Goal: Information Seeking & Learning: Learn about a topic

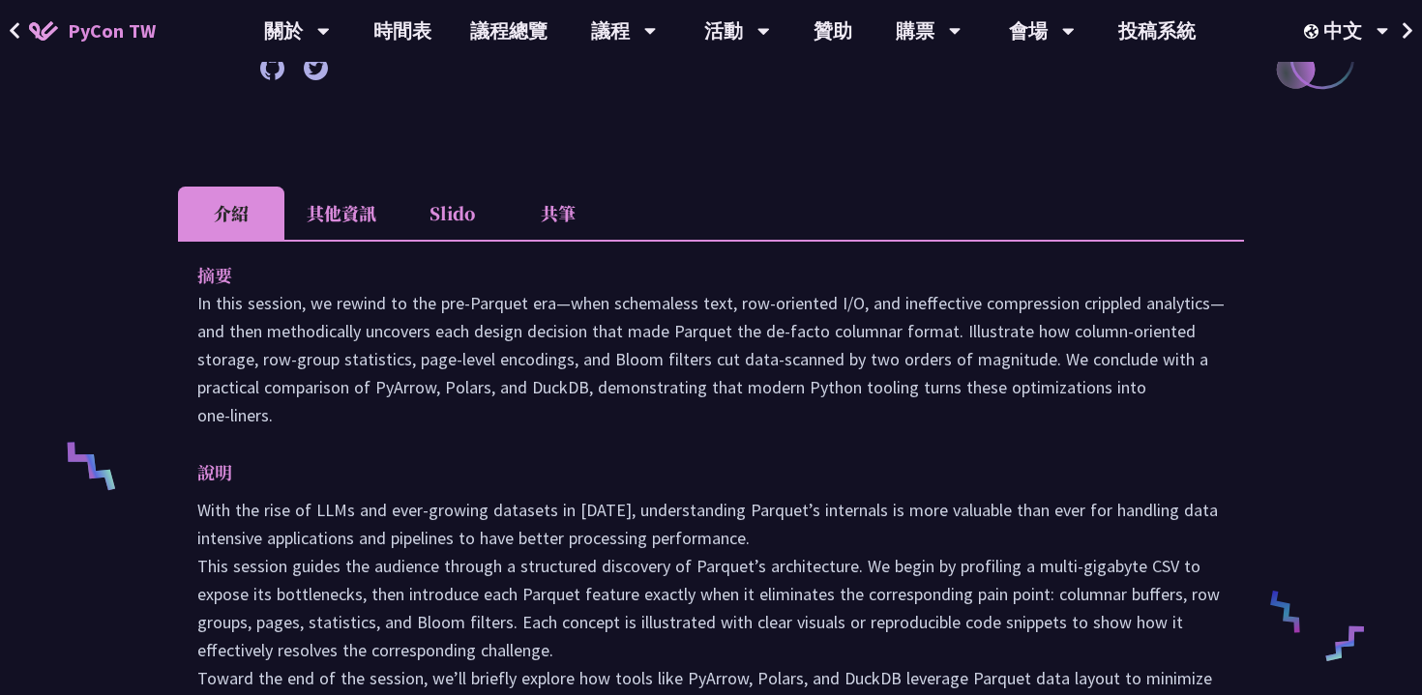
scroll to position [503, 0]
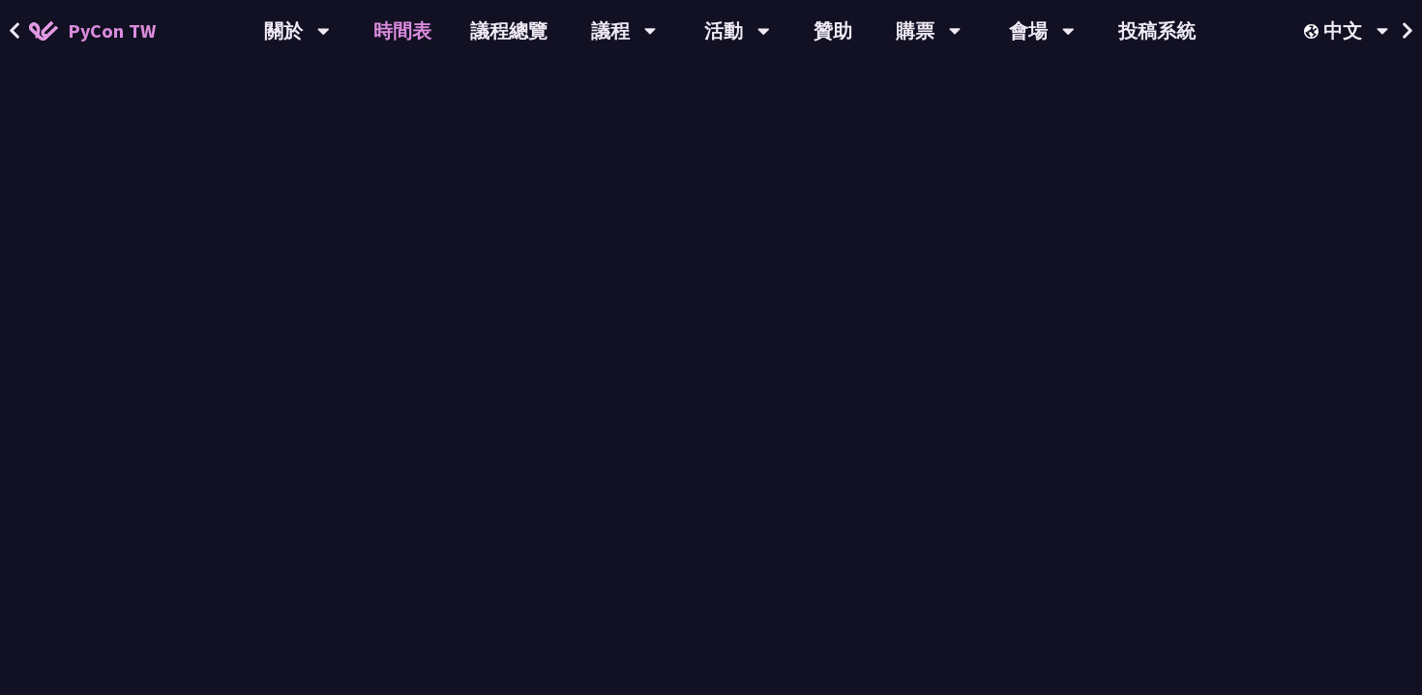
scroll to position [556, 0]
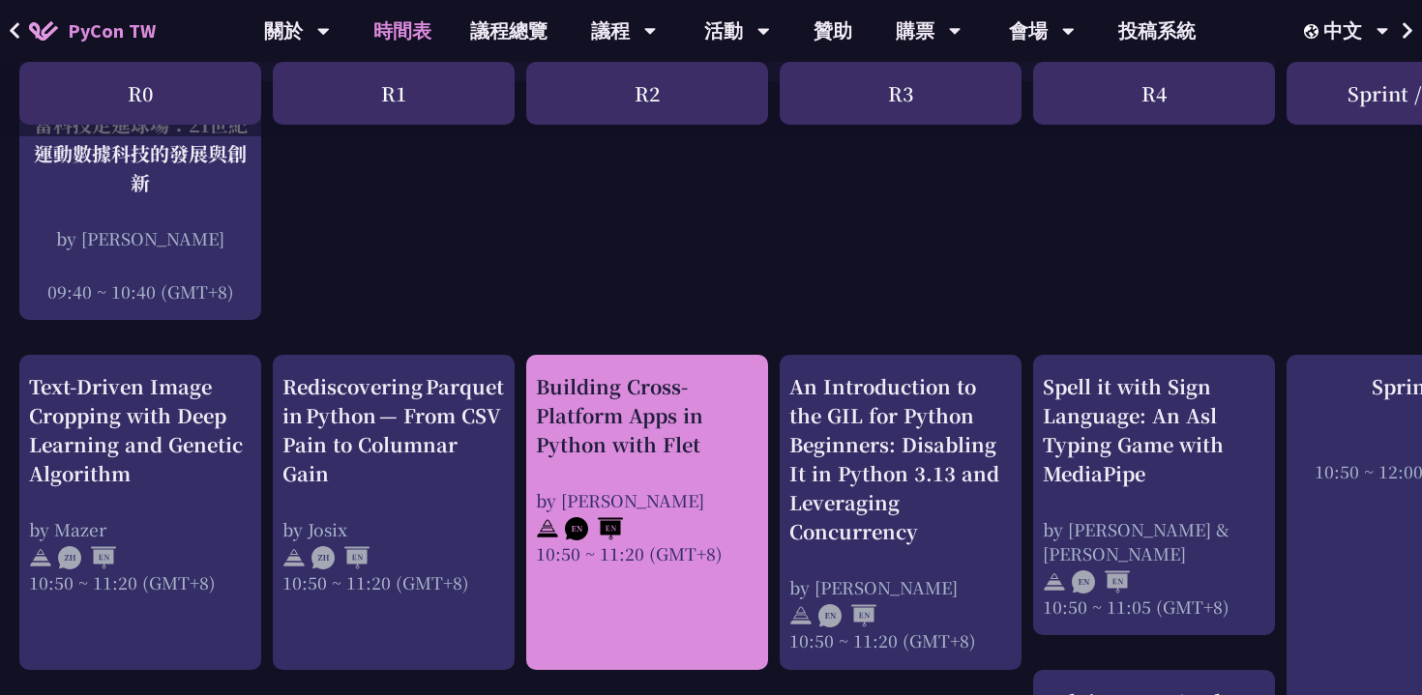
click at [636, 444] on div "Building Cross-Platform Apps in Python with Flet" at bounding box center [647, 415] width 222 height 87
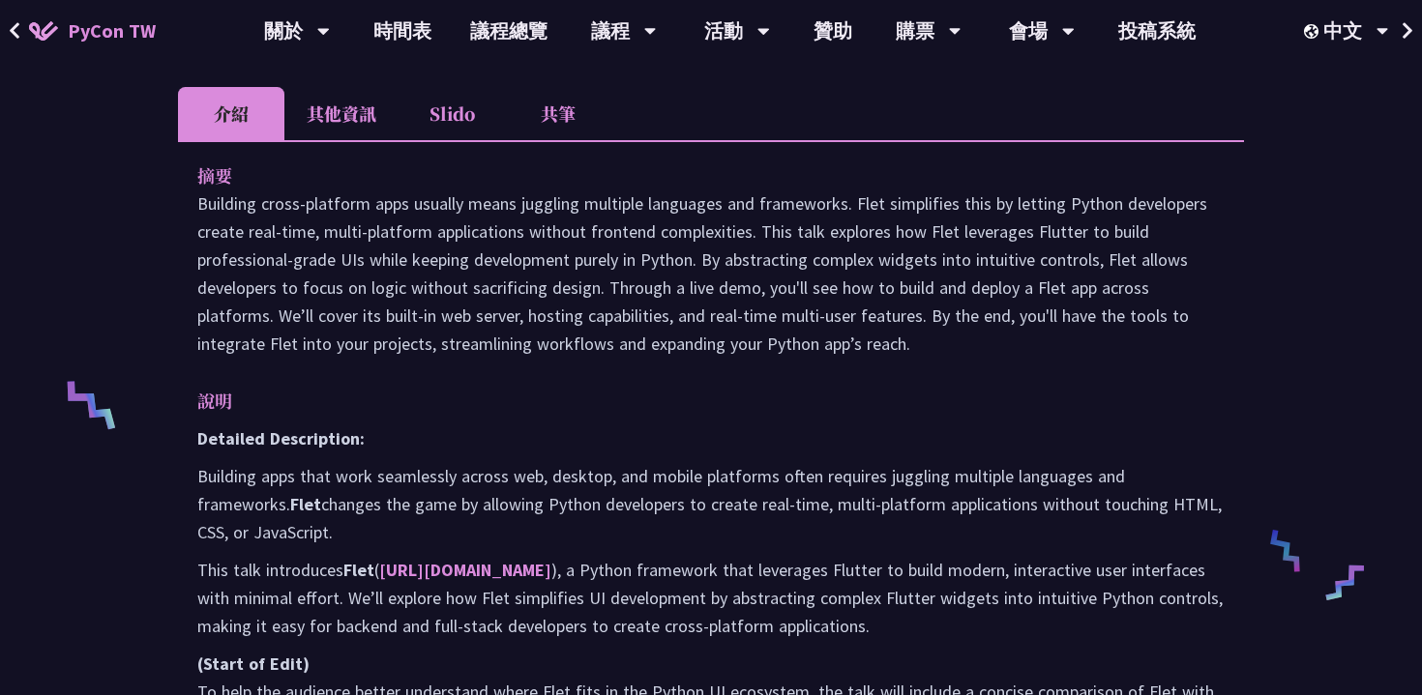
scroll to position [535, 0]
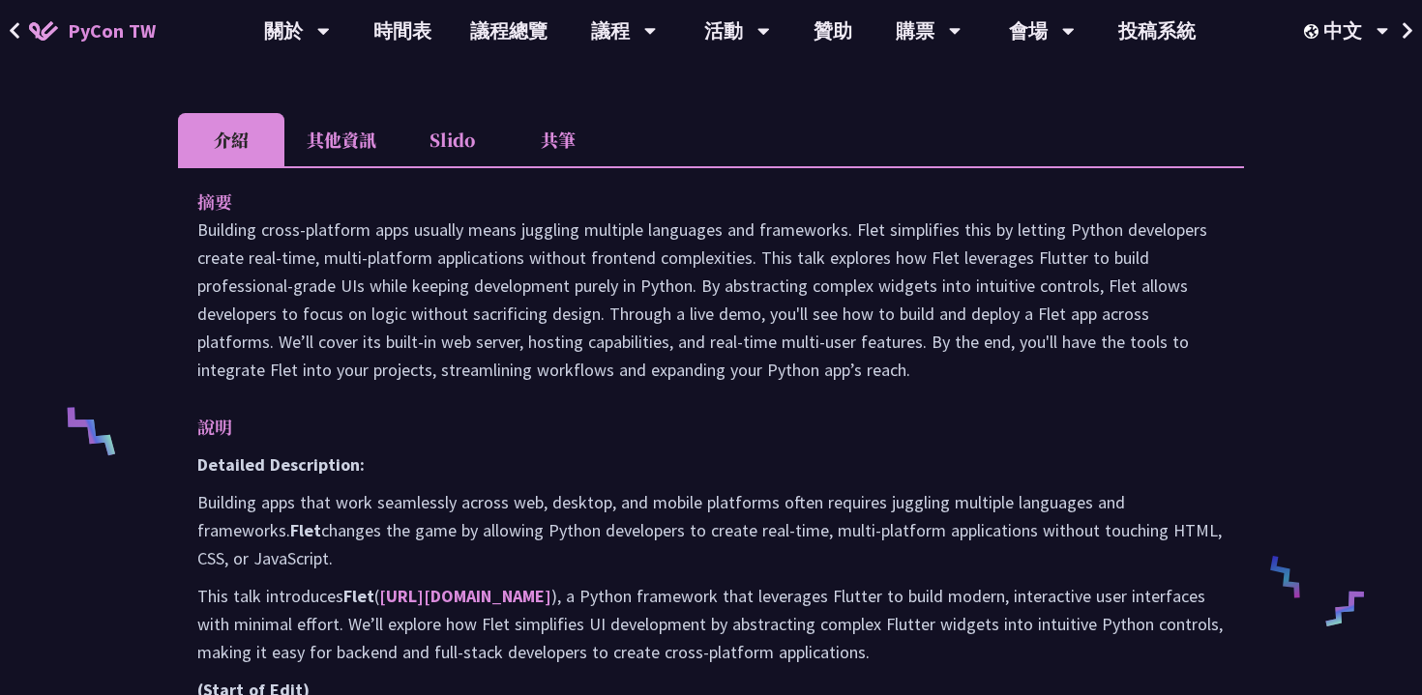
drag, startPoint x: 918, startPoint y: 374, endPoint x: 215, endPoint y: 230, distance: 717.6
click at [215, 230] on p "Building cross-platform apps usually means juggling multiple languages and fram…" at bounding box center [710, 300] width 1027 height 168
click at [197, 229] on p "Building cross-platform apps usually means juggling multiple languages and fram…" at bounding box center [710, 300] width 1027 height 168
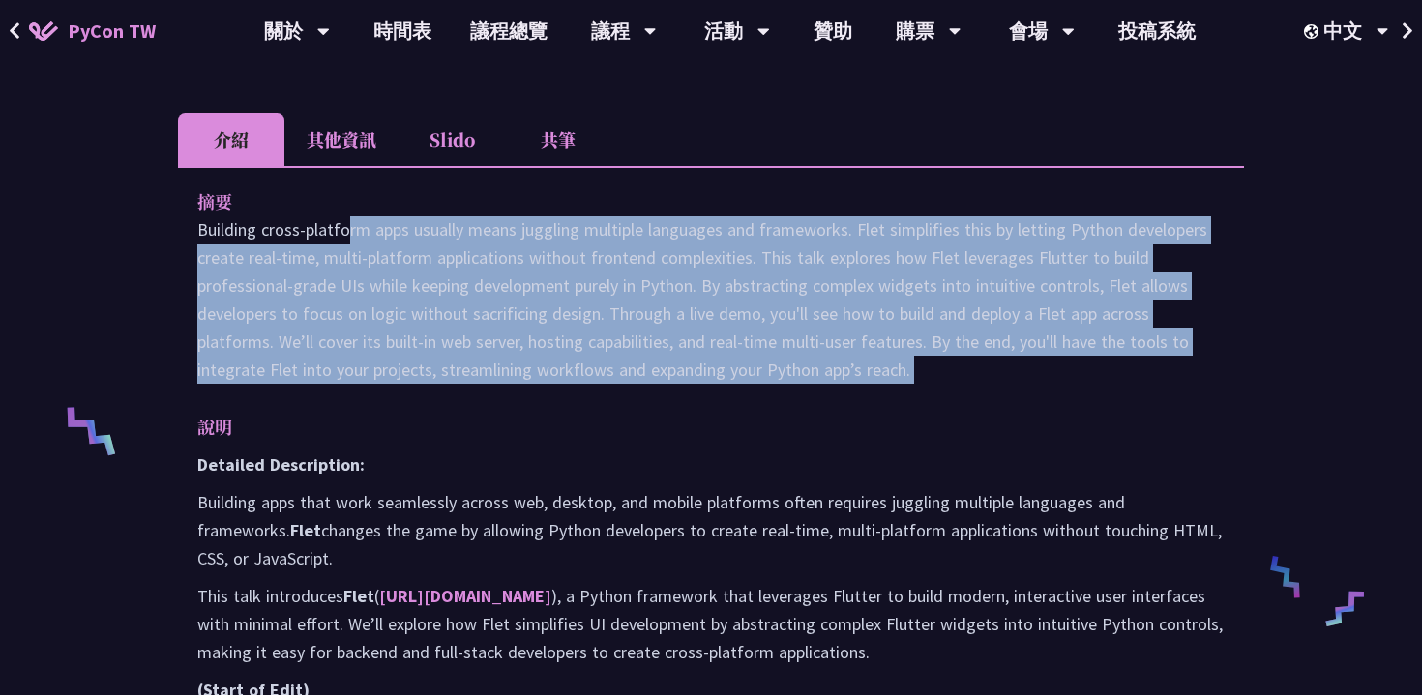
drag, startPoint x: 197, startPoint y: 229, endPoint x: 975, endPoint y: 378, distance: 791.6
click at [975, 378] on p "Building cross-platform apps usually means juggling multiple languages and fram…" at bounding box center [710, 300] width 1027 height 168
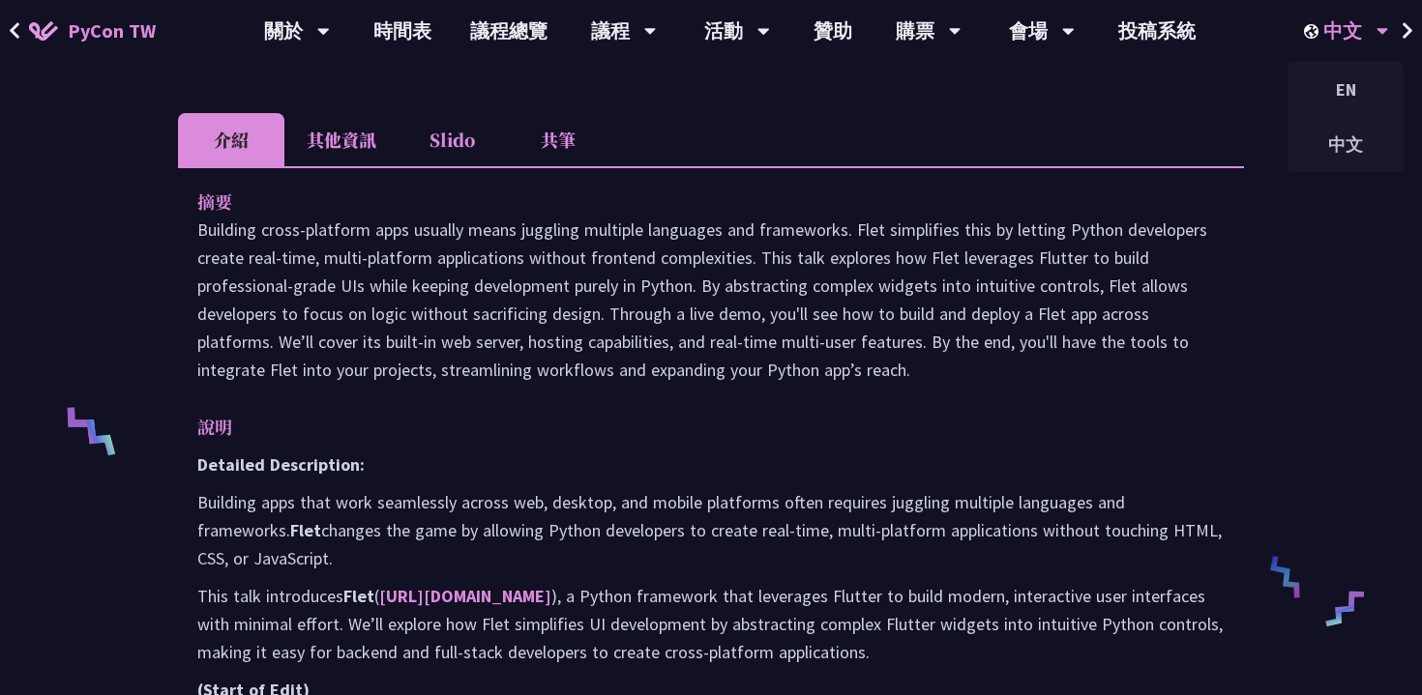
click at [1355, 27] on div "中文" at bounding box center [1346, 31] width 85 height 62
click at [1333, 151] on div "中文" at bounding box center [1345, 144] width 116 height 45
click at [1119, 199] on p "摘要" at bounding box center [691, 202] width 988 height 28
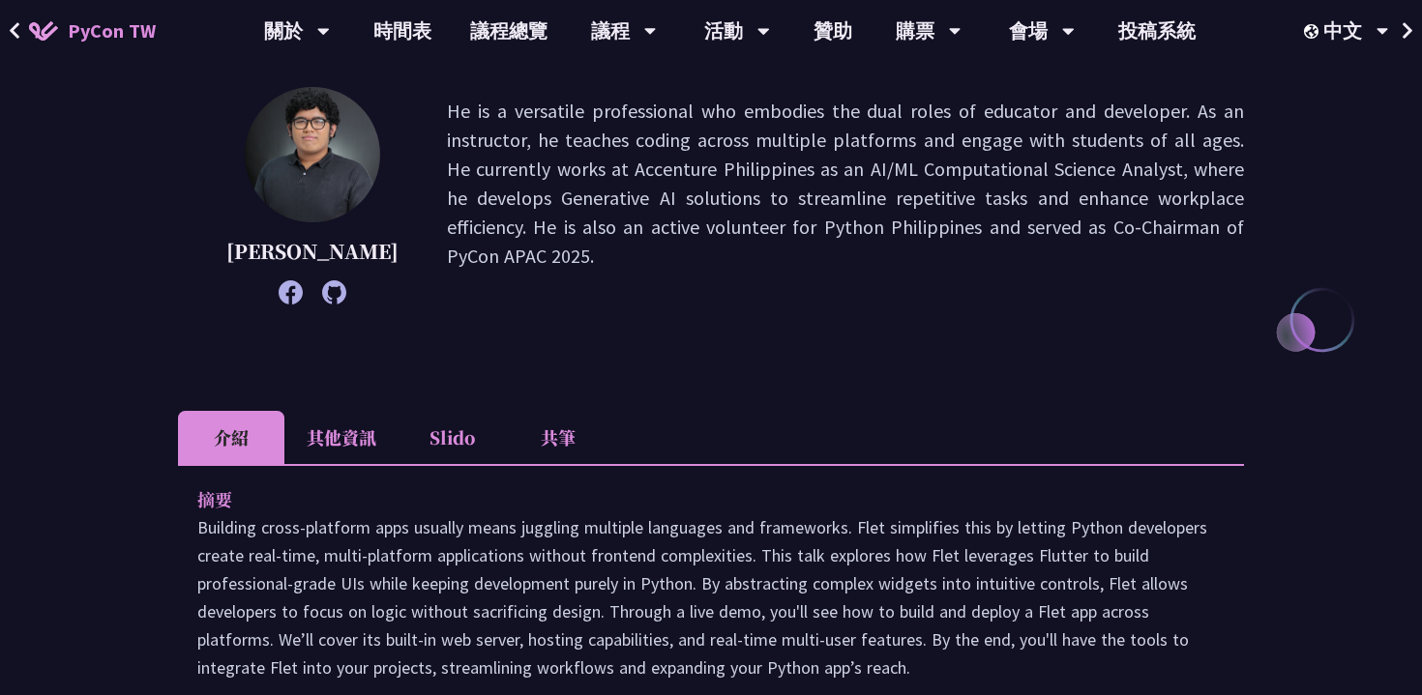
scroll to position [0, 0]
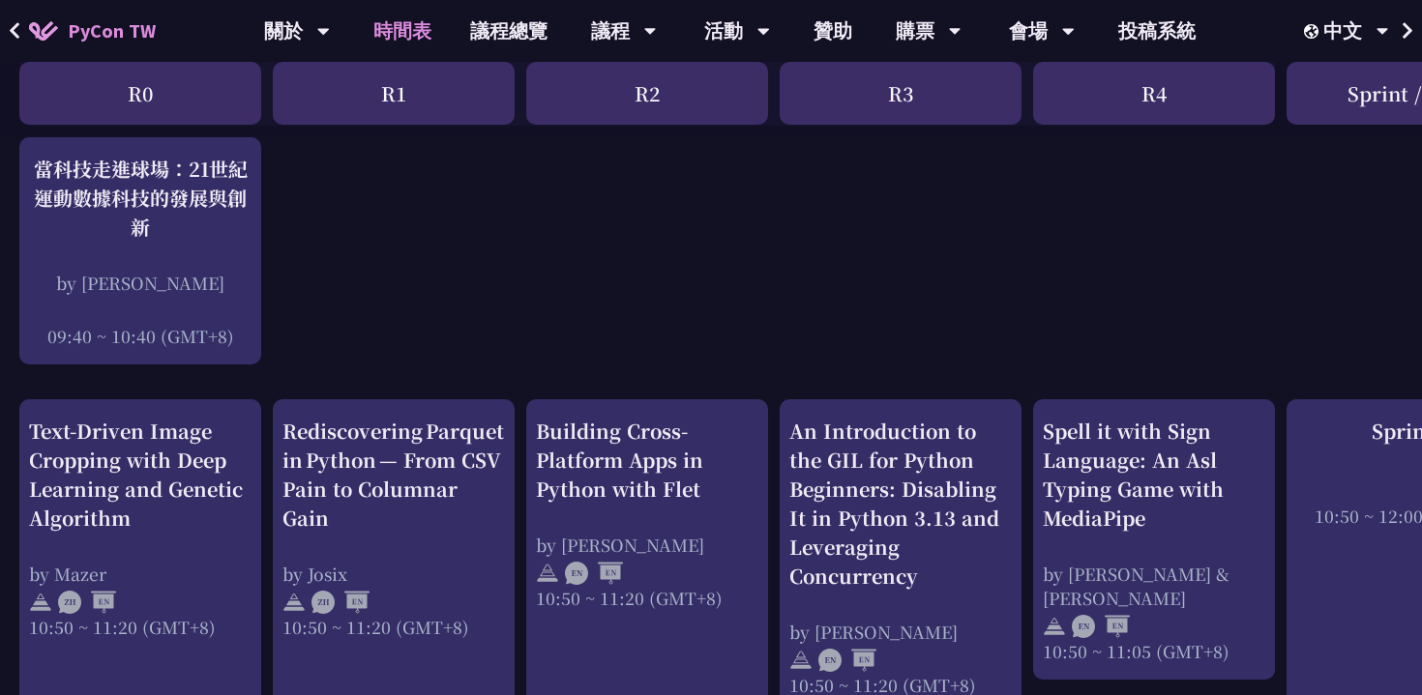
scroll to position [556, 0]
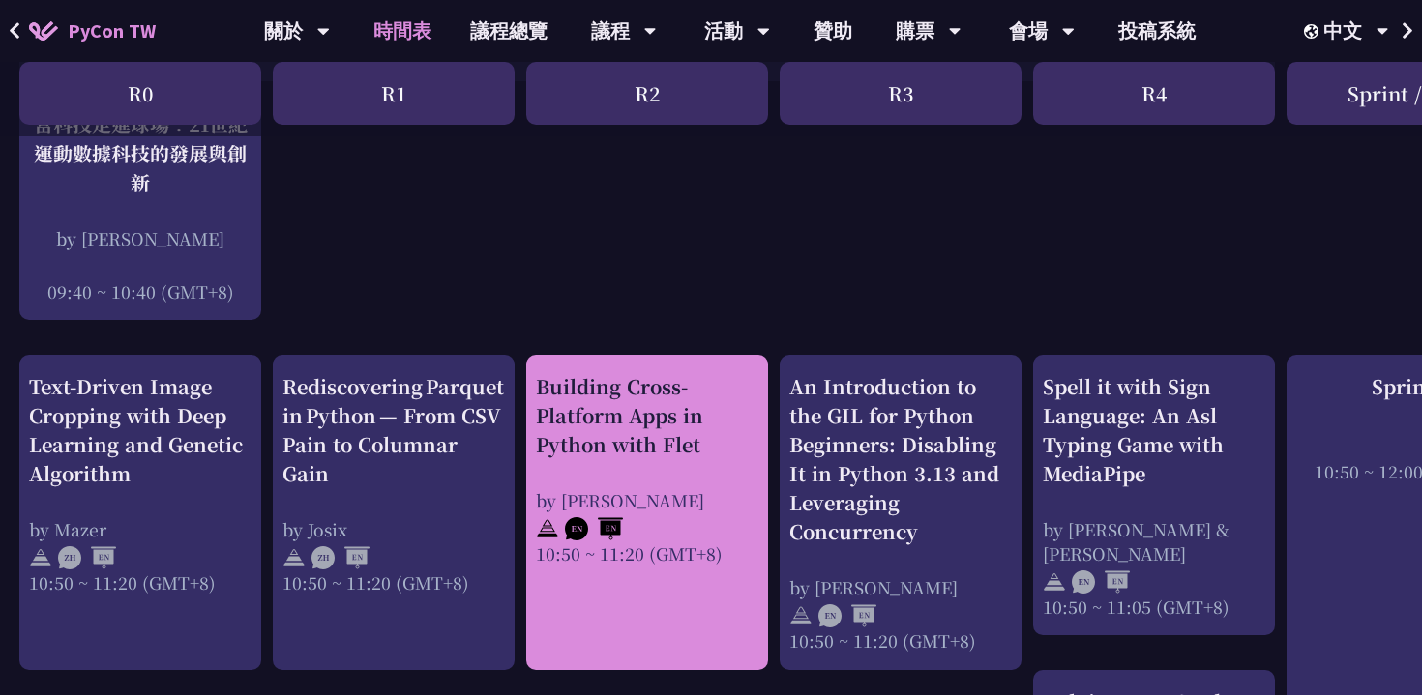
click at [667, 429] on div "Building Cross-Platform Apps in Python with Flet" at bounding box center [647, 415] width 222 height 87
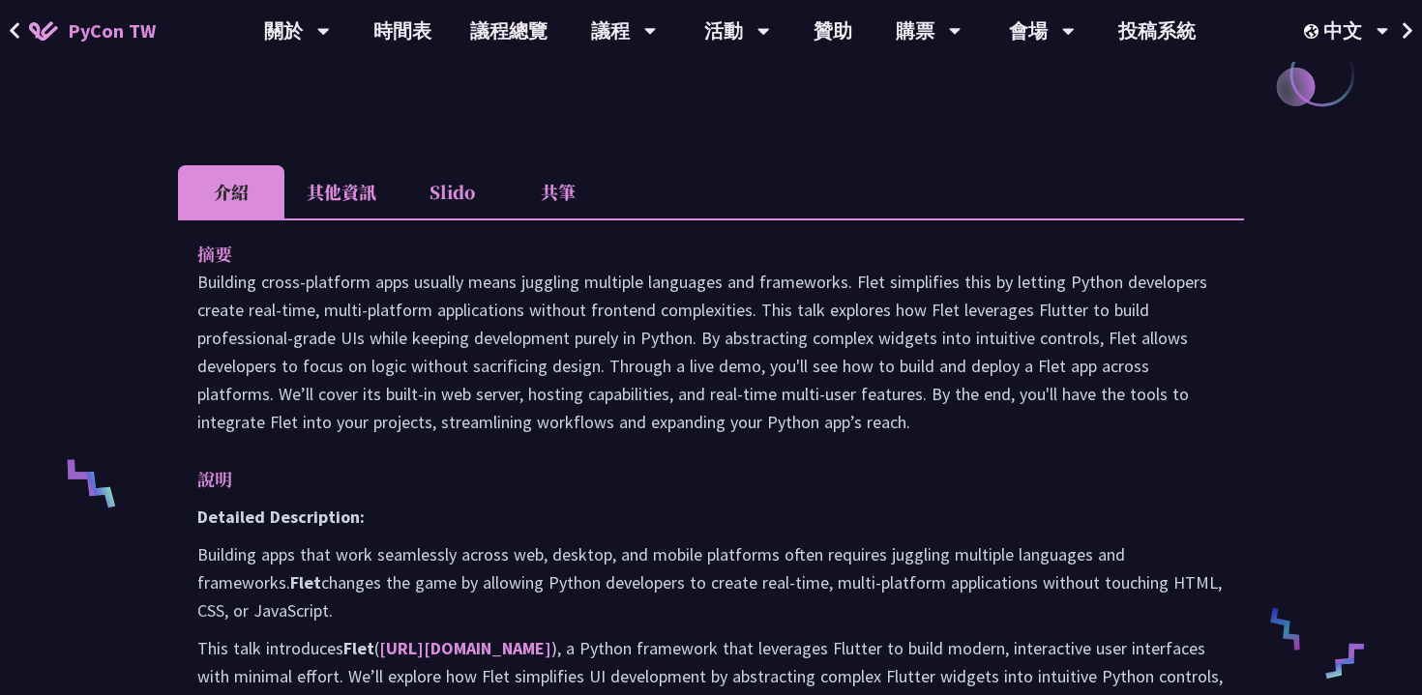
scroll to position [479, 0]
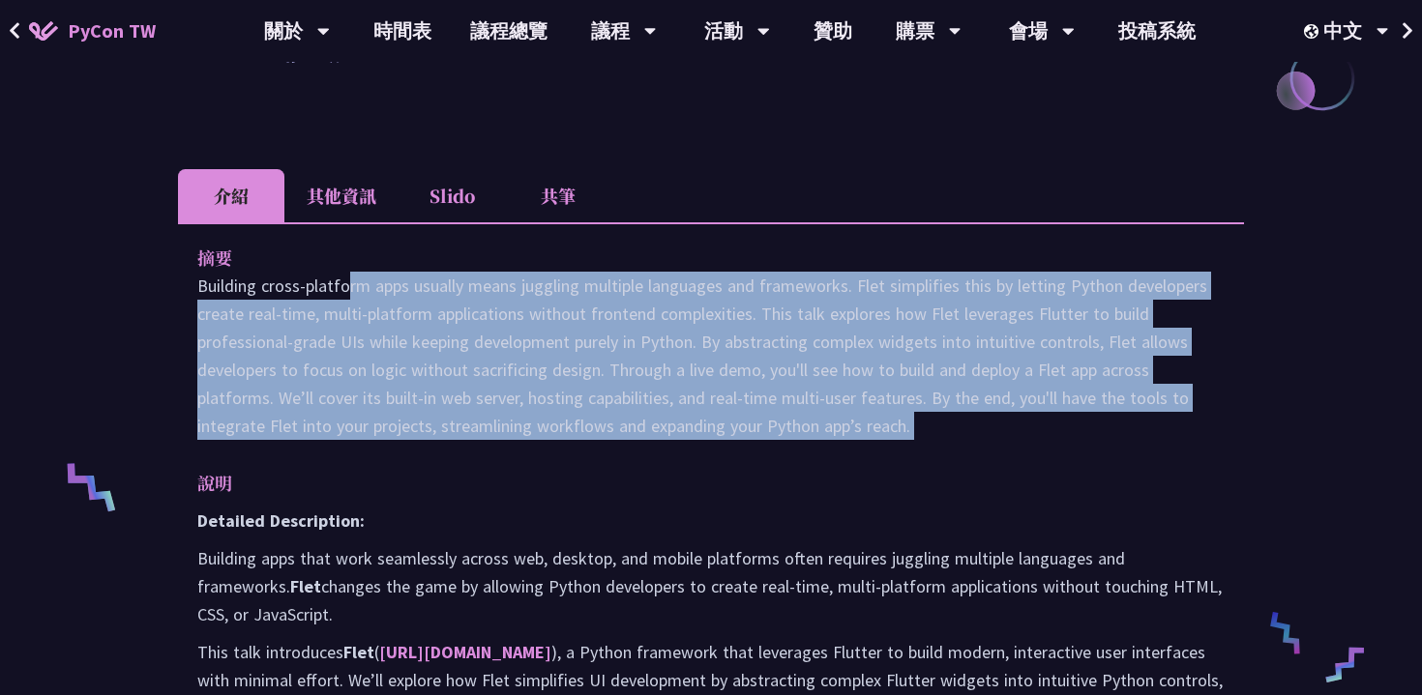
drag, startPoint x: 198, startPoint y: 289, endPoint x: 918, endPoint y: 454, distance: 738.0
click at [918, 454] on div "摘要 Building cross-platform apps usually means juggling multiple languages and f…" at bounding box center [711, 665] width 1066 height 886
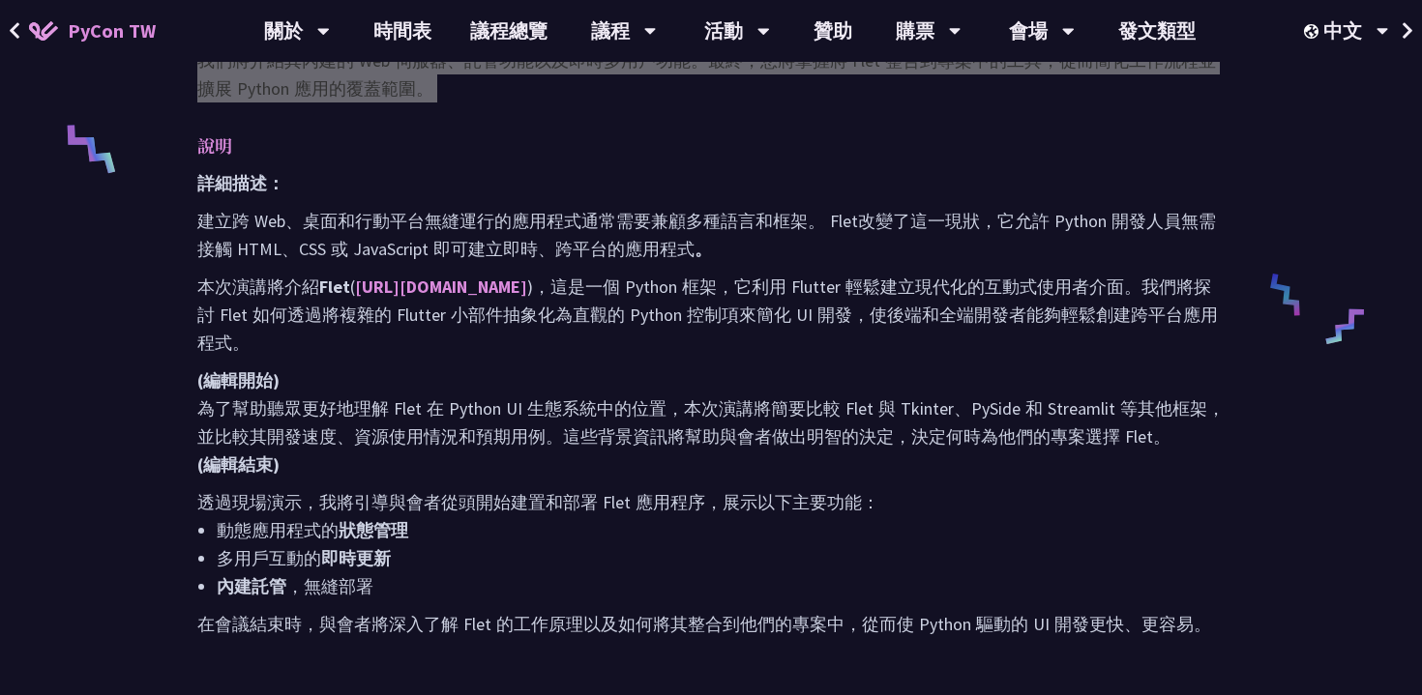
scroll to position [810, 0]
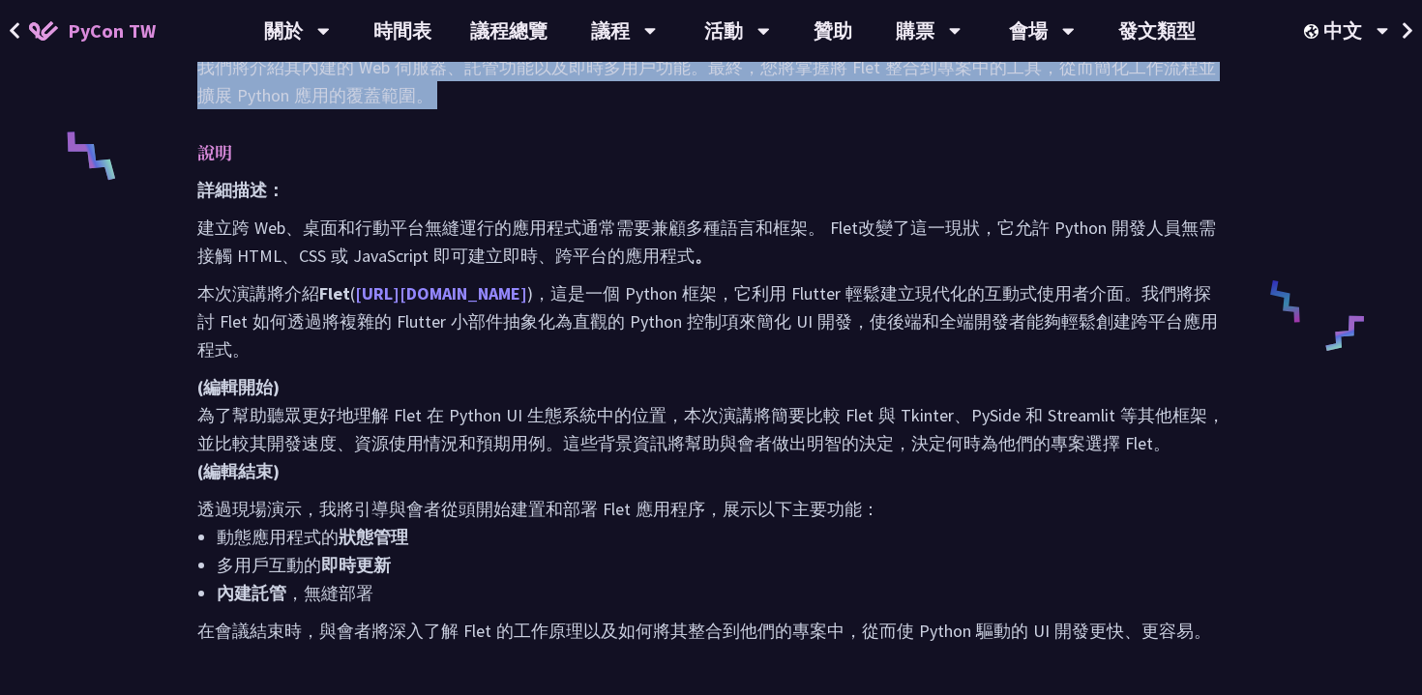
click at [436, 282] on font "[URL][DOMAIN_NAME]" at bounding box center [441, 293] width 172 height 22
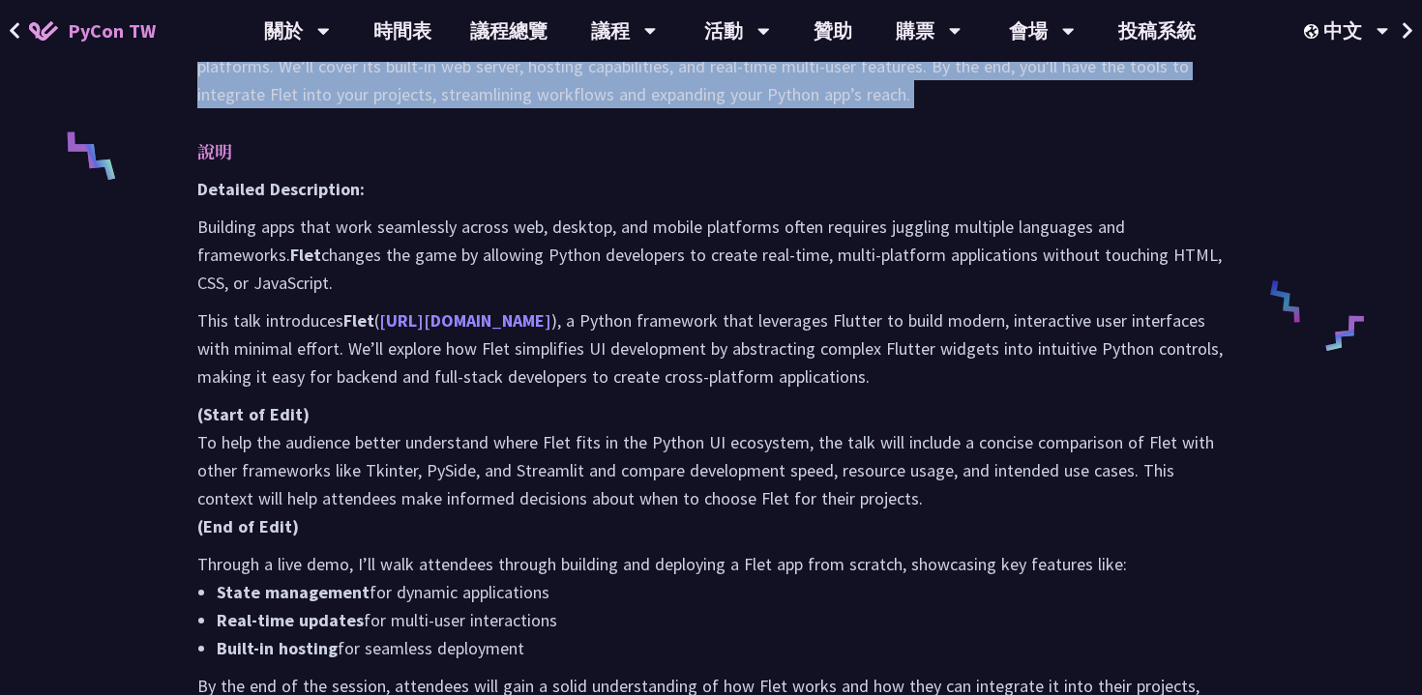
scroll to position [556, 0]
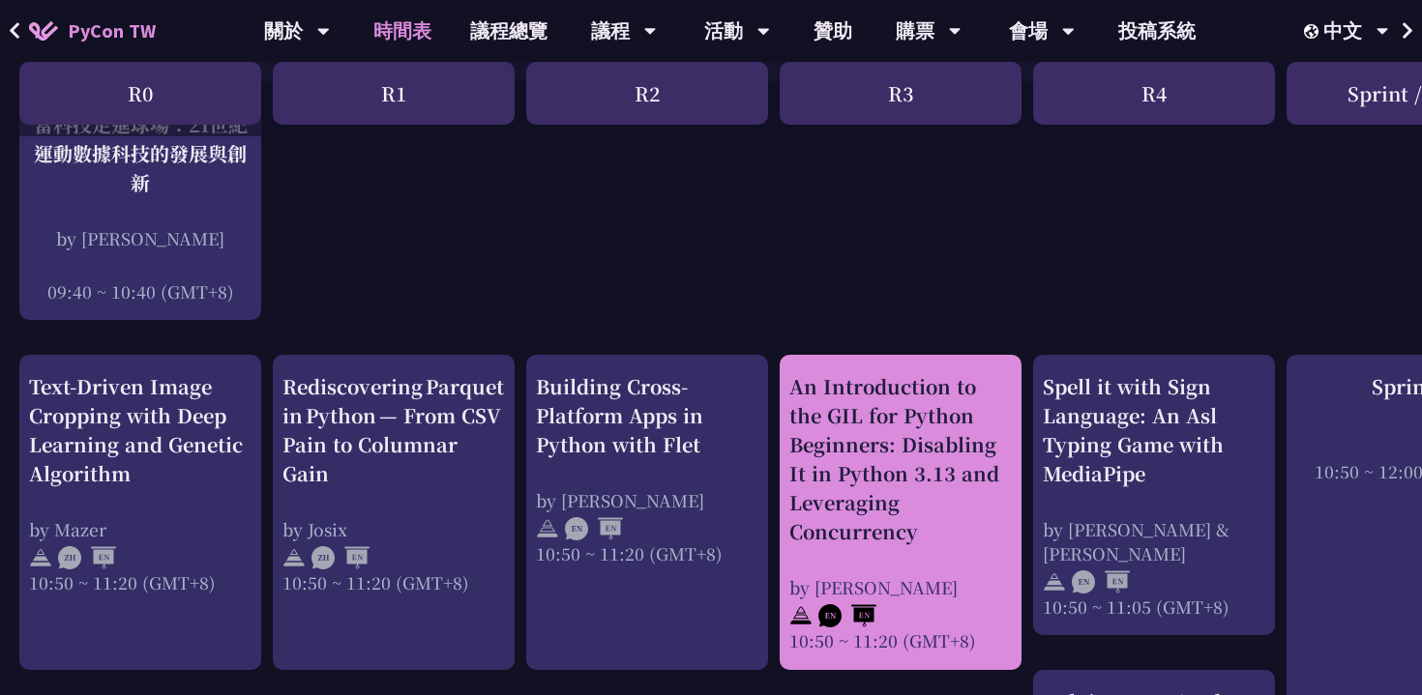
click at [851, 427] on div "An Introduction to the GIL for Python Beginners: Disabling It in Python 3.13 an…" at bounding box center [900, 459] width 222 height 174
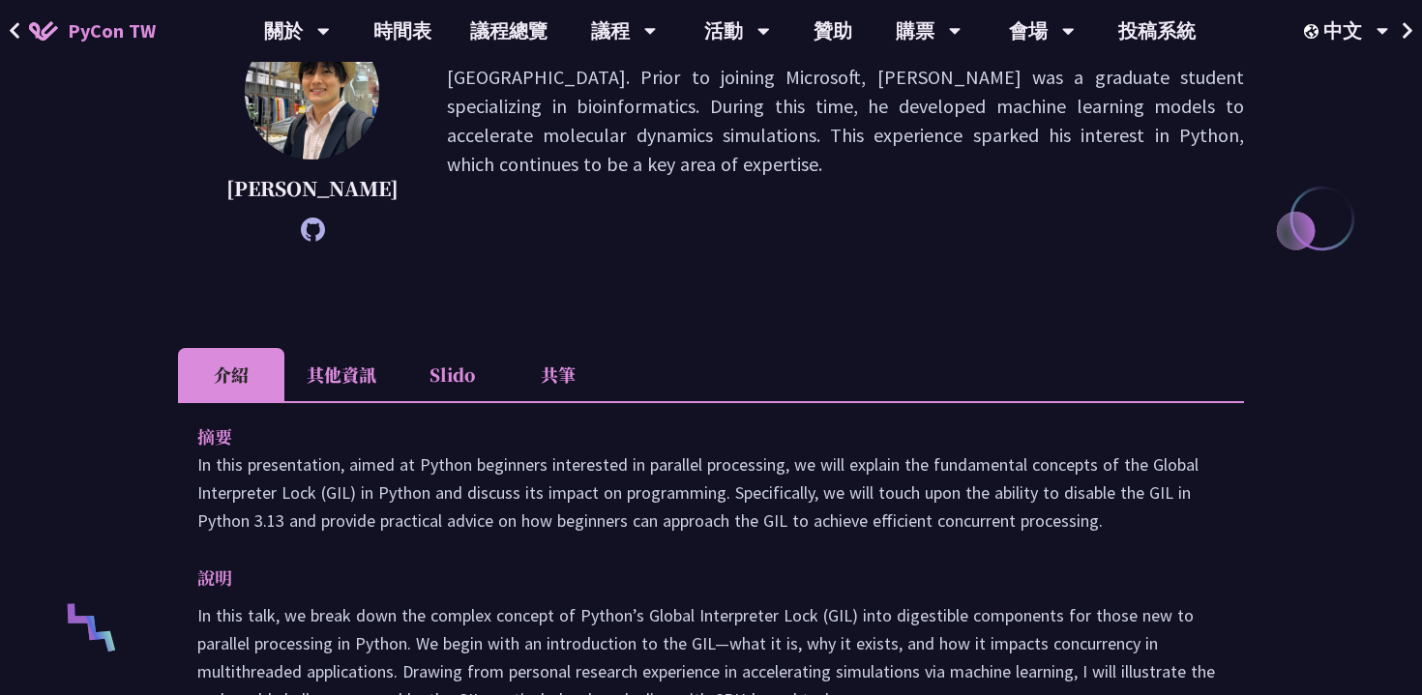
scroll to position [416, 0]
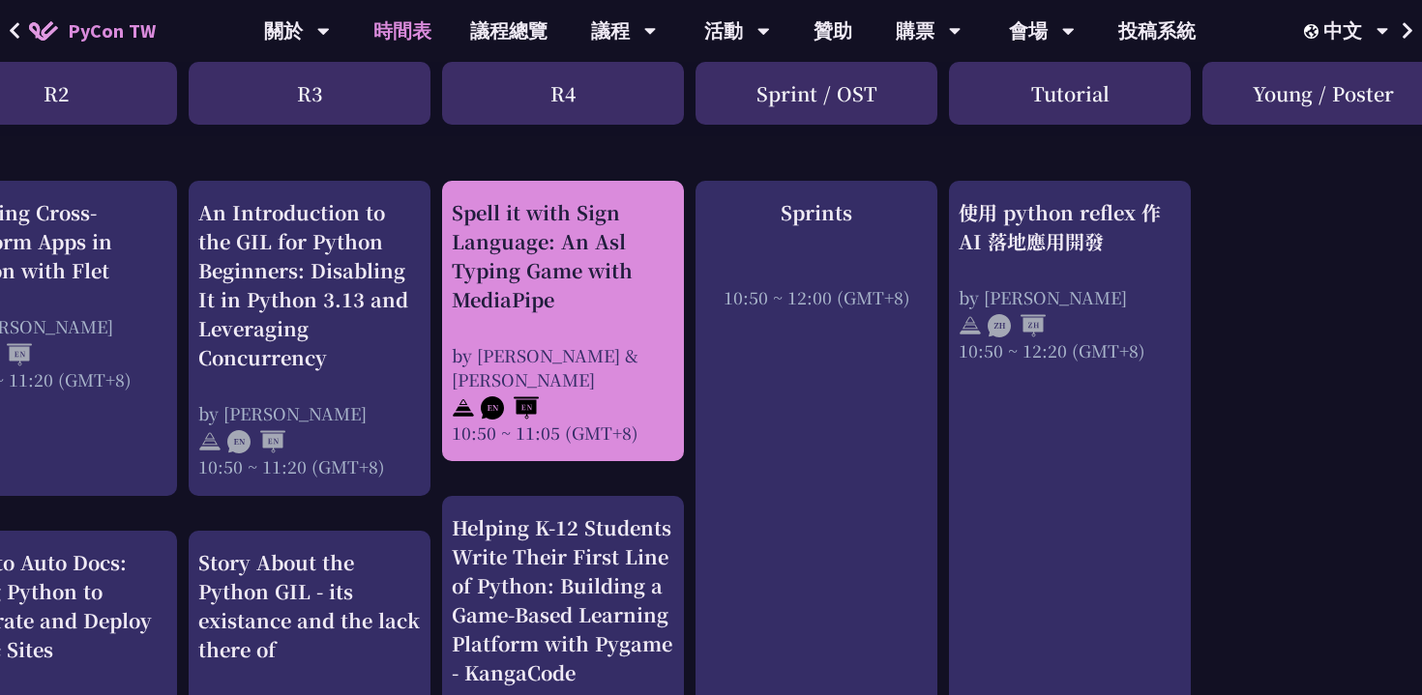
scroll to position [730, 593]
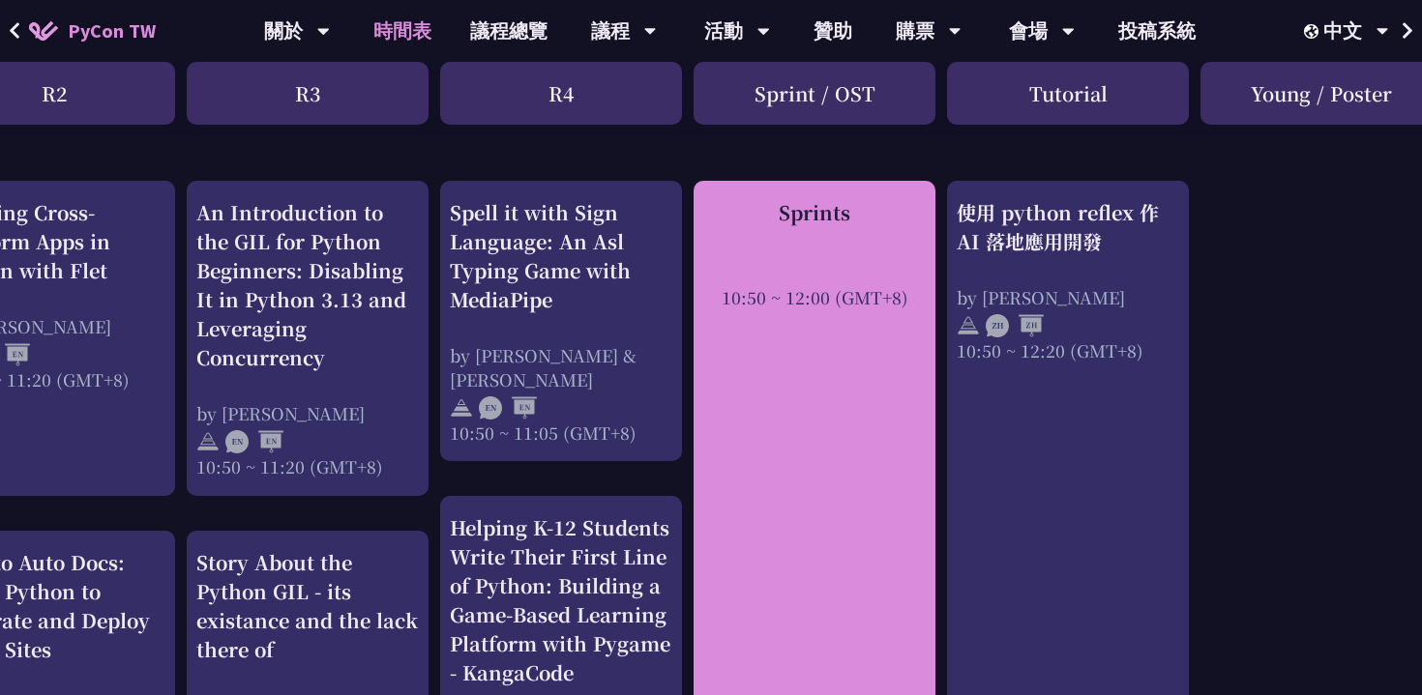
click at [840, 216] on div "Sprints" at bounding box center [814, 212] width 222 height 29
click at [799, 259] on div at bounding box center [814, 270] width 222 height 29
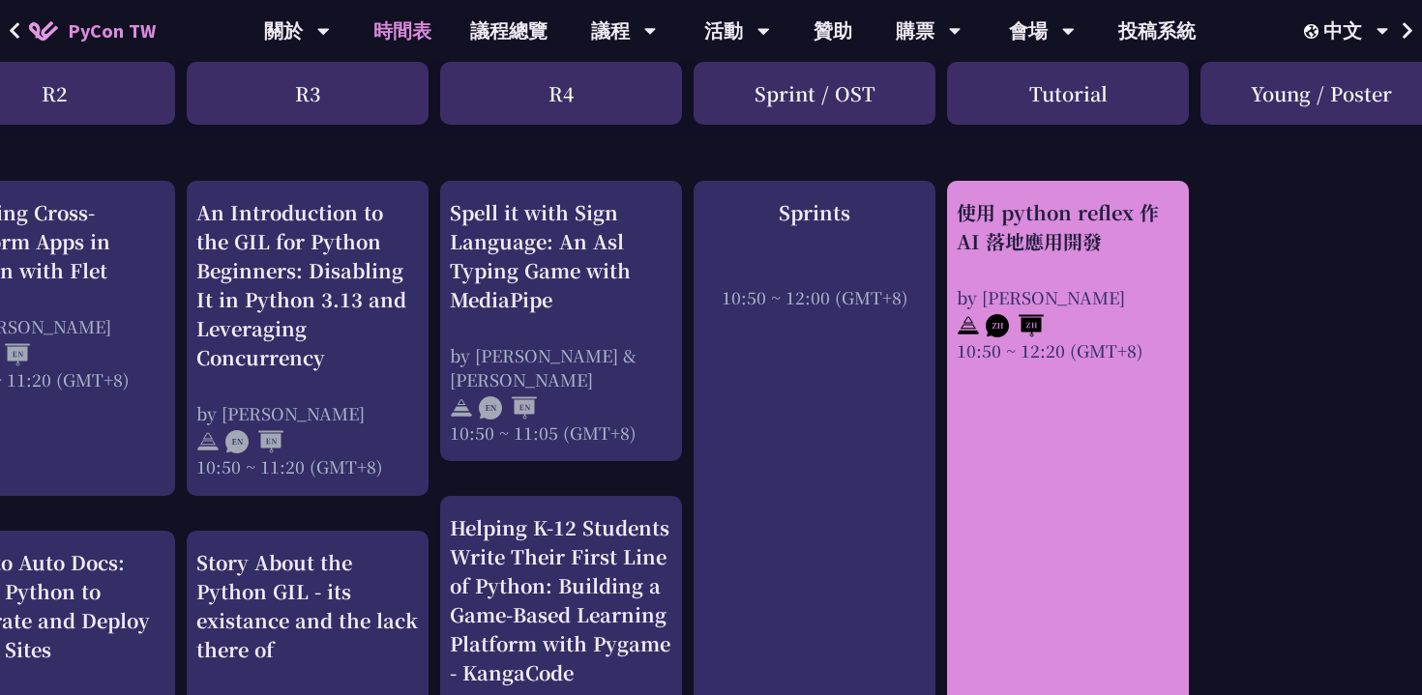
click at [1023, 243] on div "使用 python reflex 作 AI 落地應用開發" at bounding box center [1067, 227] width 222 height 58
